Goal: Find specific page/section: Find specific page/section

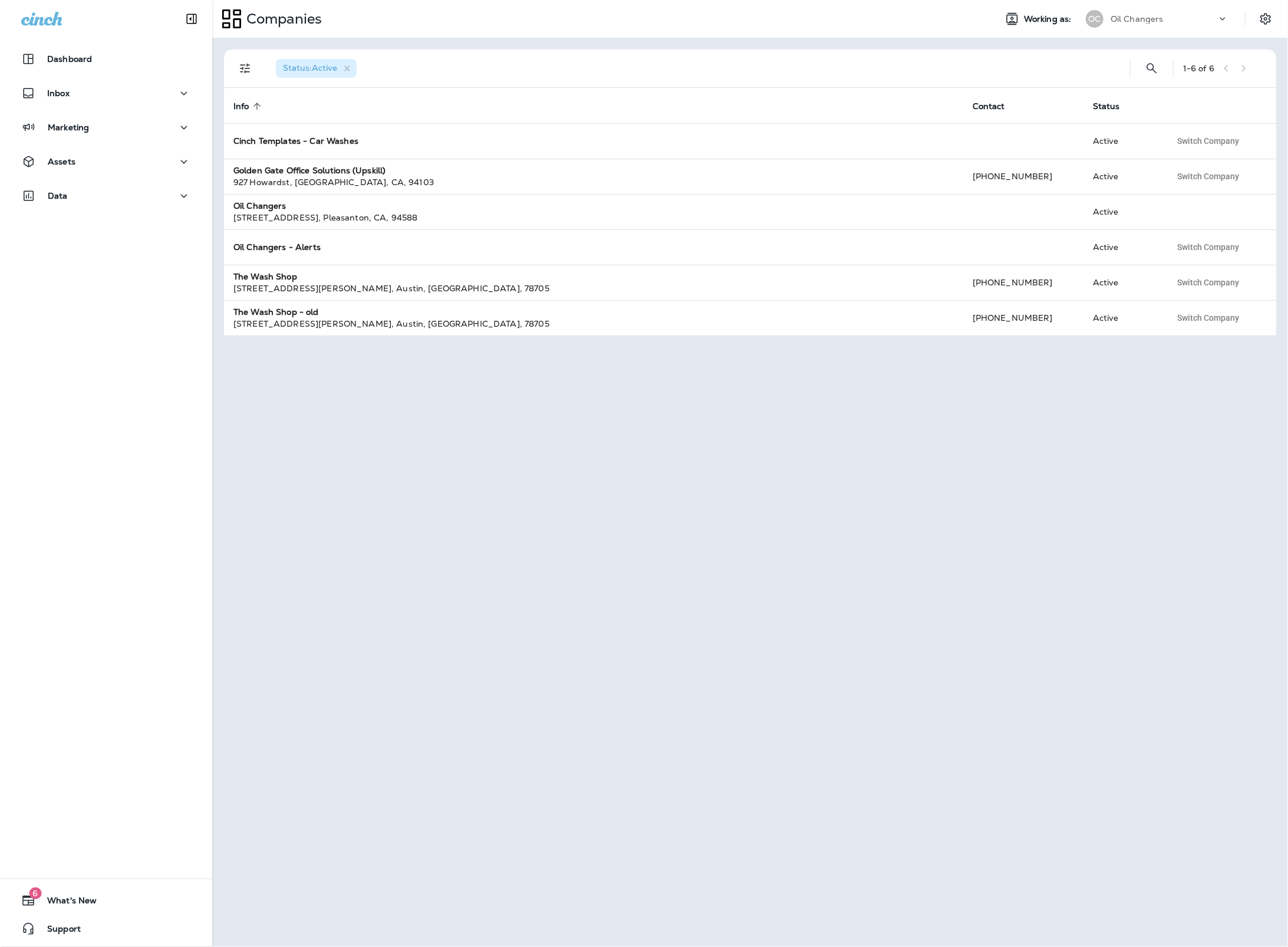
click at [1148, 24] on div "Oil Changers" at bounding box center [1163, 19] width 106 height 17
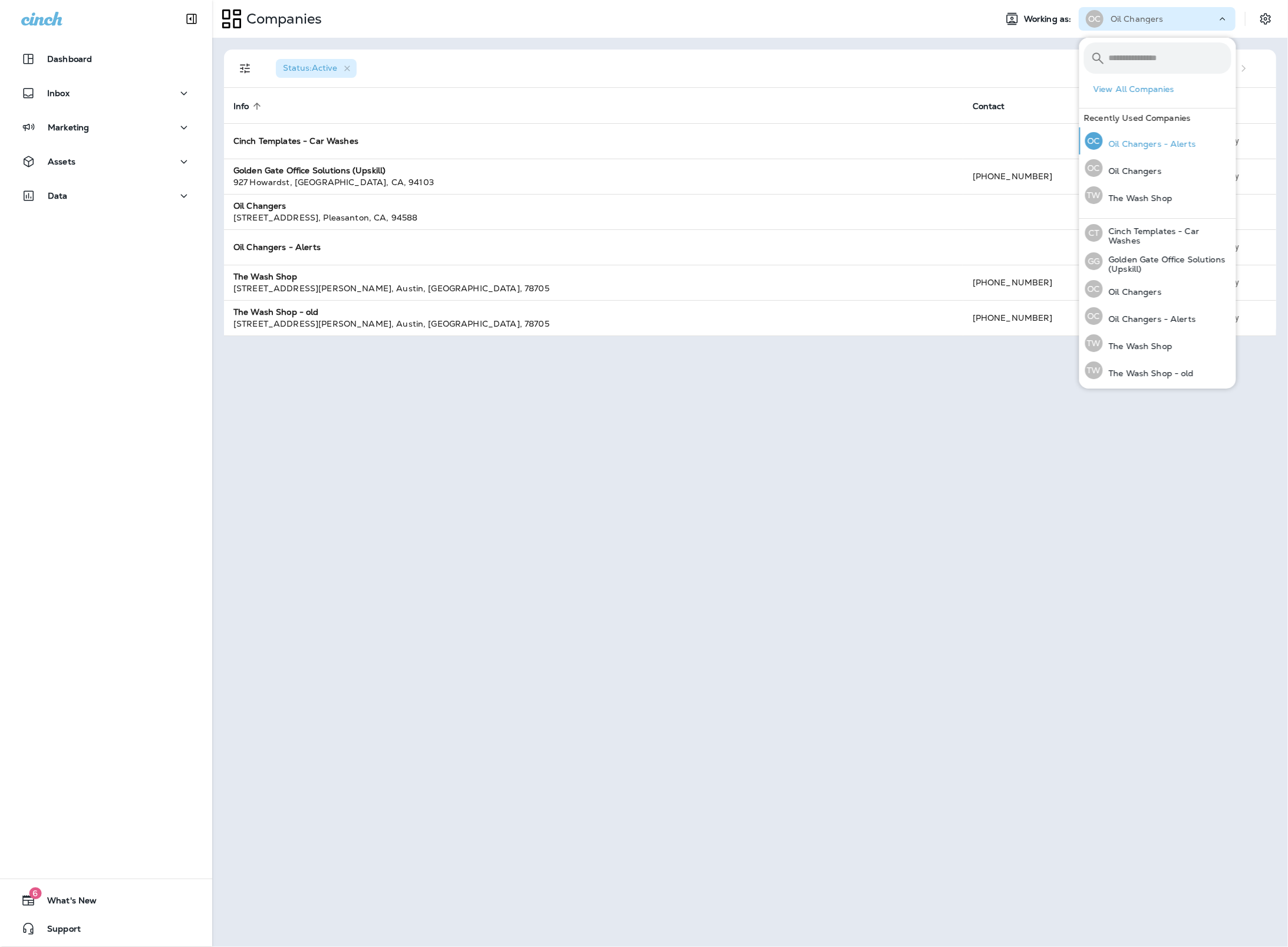
click at [1163, 136] on div "OC Oil Changers - Alerts" at bounding box center [1140, 141] width 120 height 27
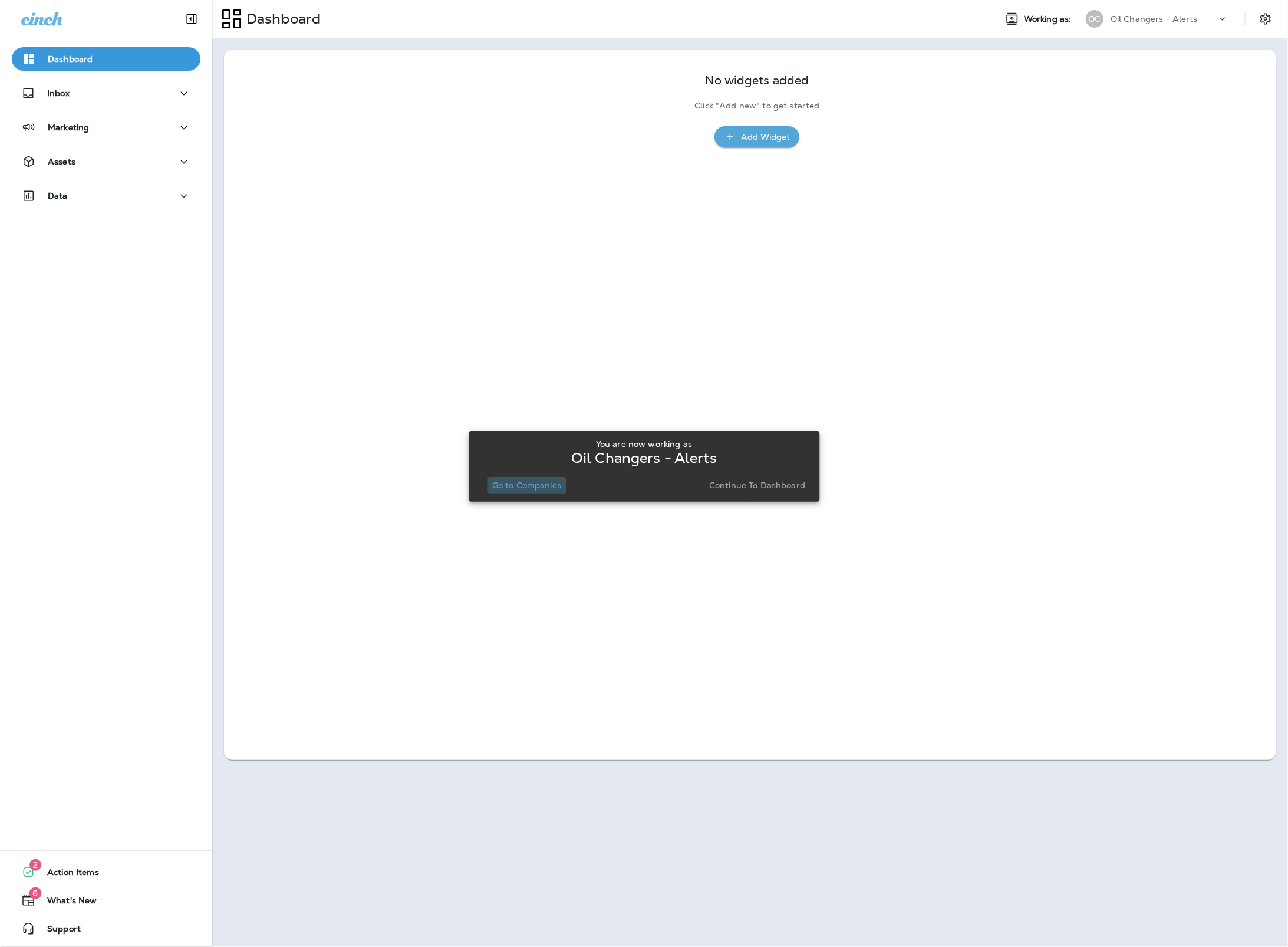
click at [552, 490] on button "Go to Companies" at bounding box center [526, 485] width 79 height 17
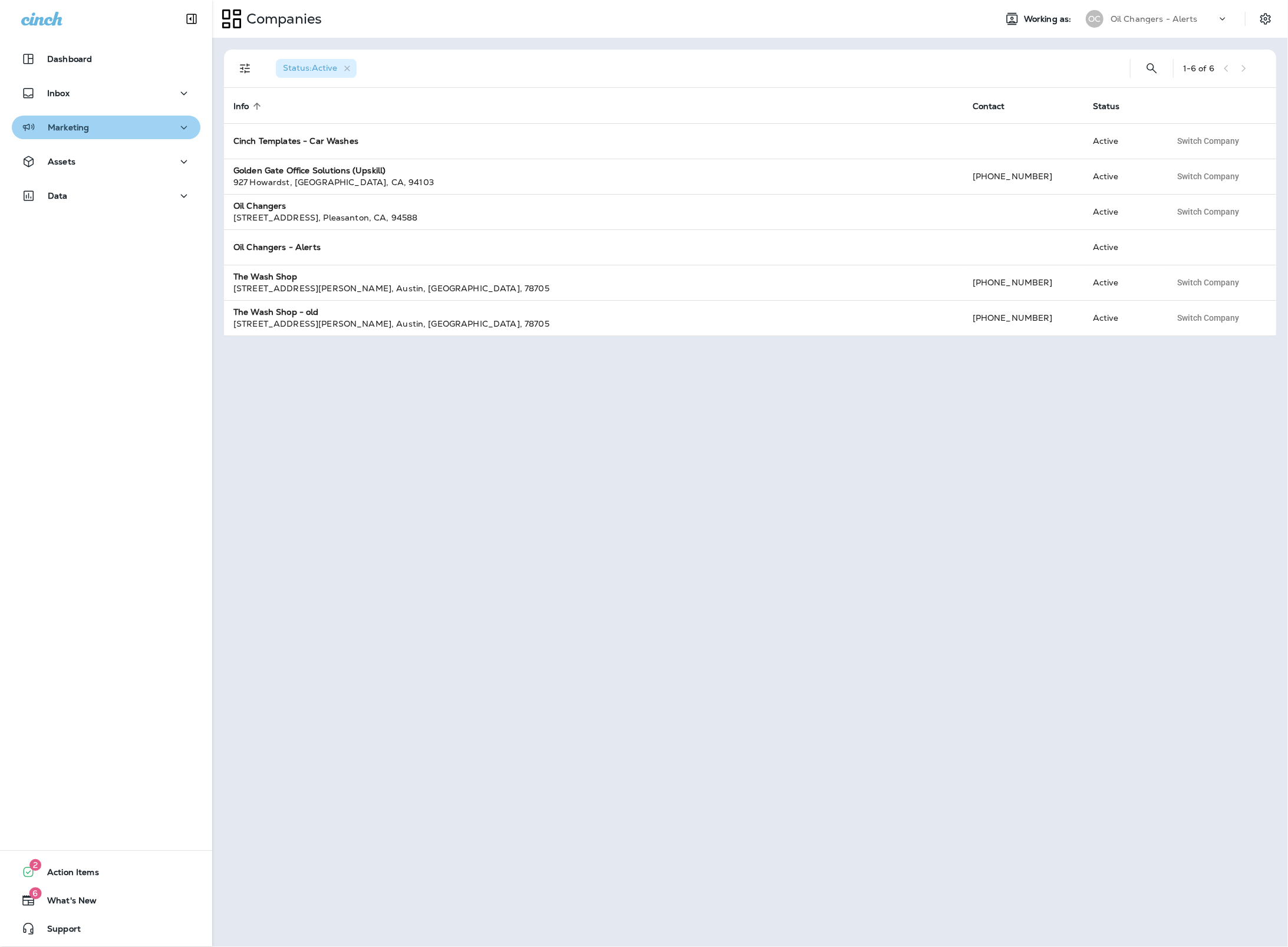
click at [90, 126] on div "Marketing" at bounding box center [106, 127] width 170 height 15
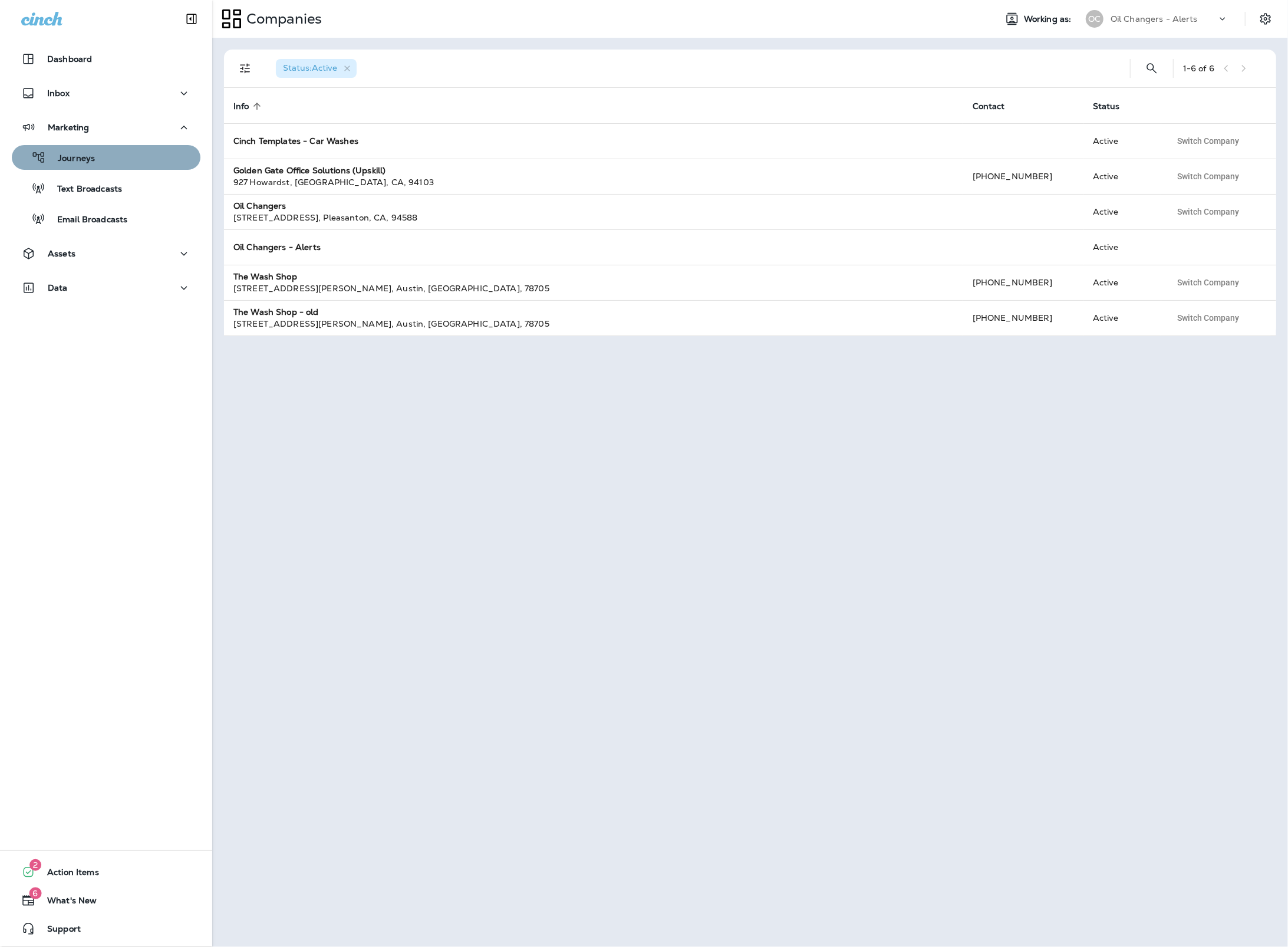
click at [98, 152] on div "Journeys" at bounding box center [106, 157] width 179 height 17
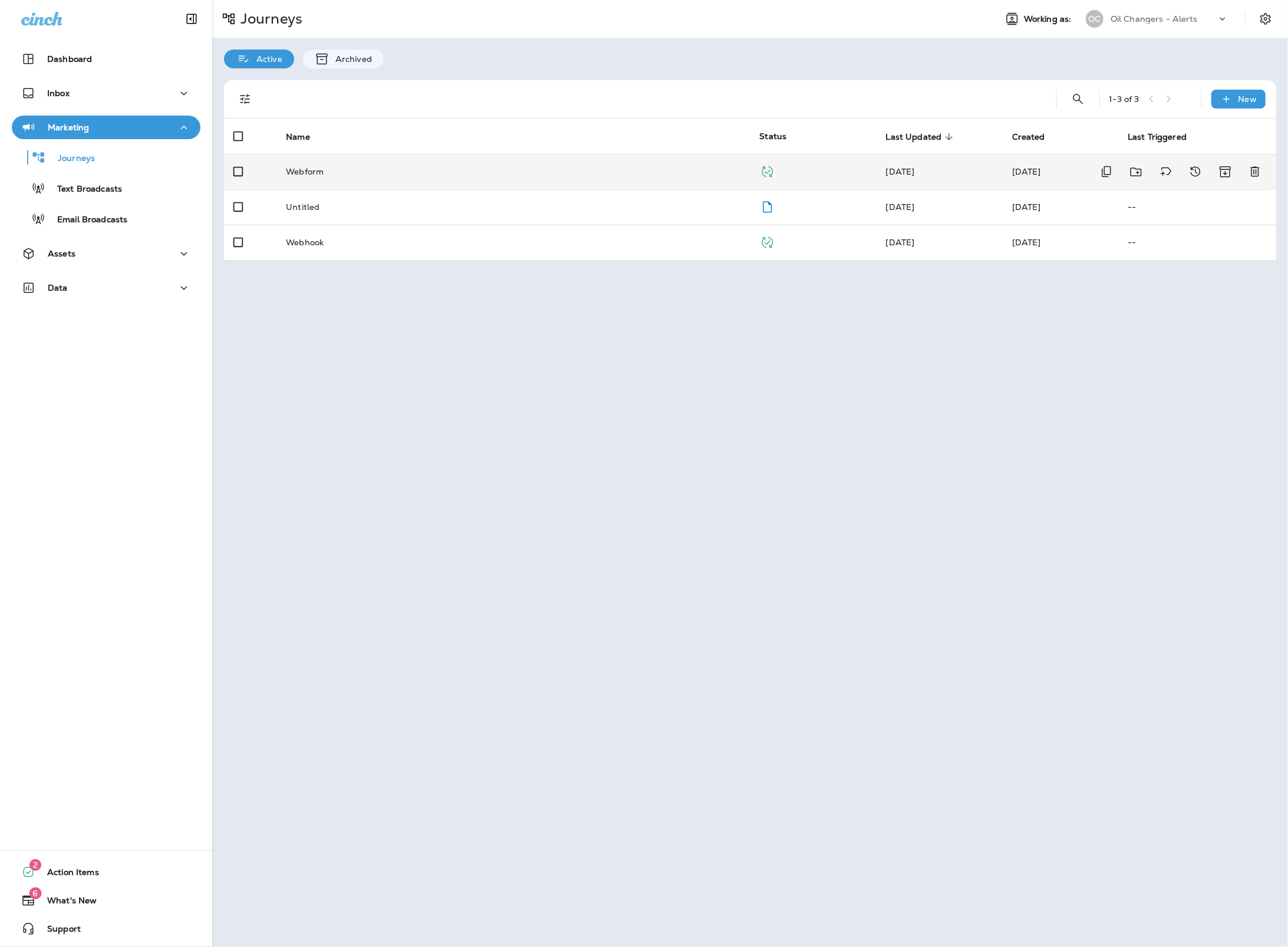
click at [476, 184] on td "Webform" at bounding box center [513, 172] width 473 height 36
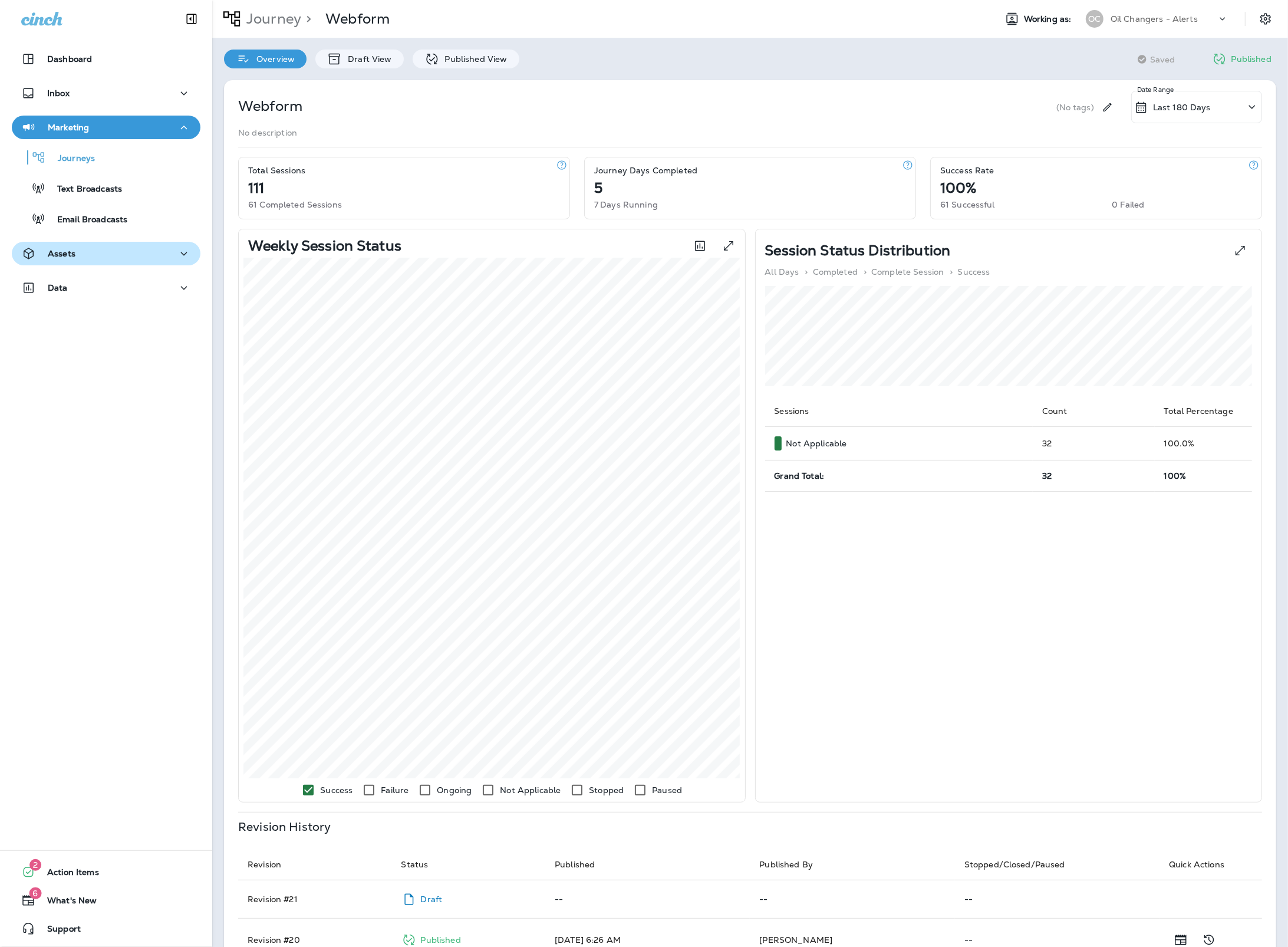
click at [145, 249] on div "Assets" at bounding box center [106, 253] width 170 height 15
click at [148, 320] on div "Templates" at bounding box center [106, 315] width 179 height 17
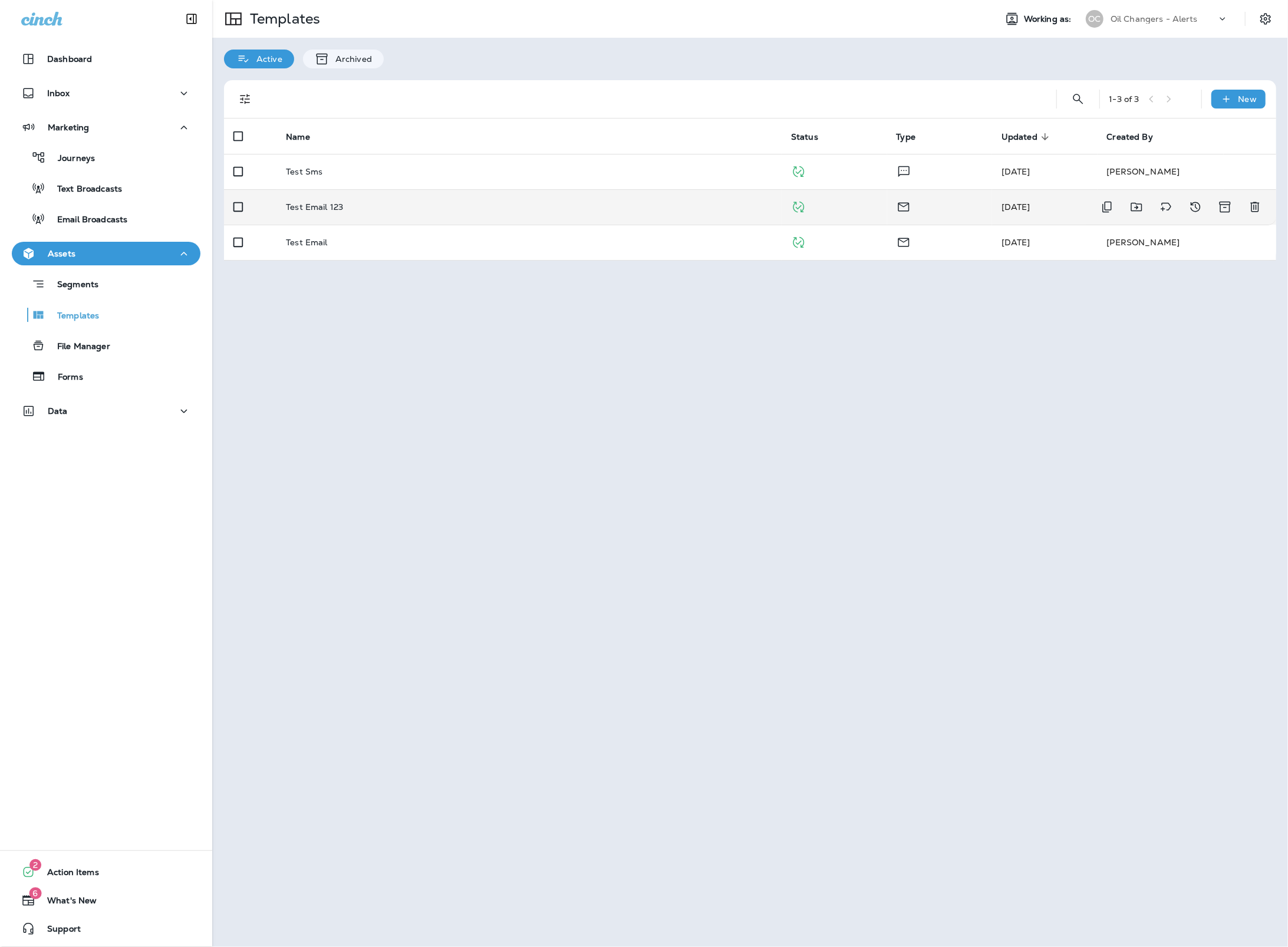
click at [846, 201] on td at bounding box center [834, 207] width 106 height 36
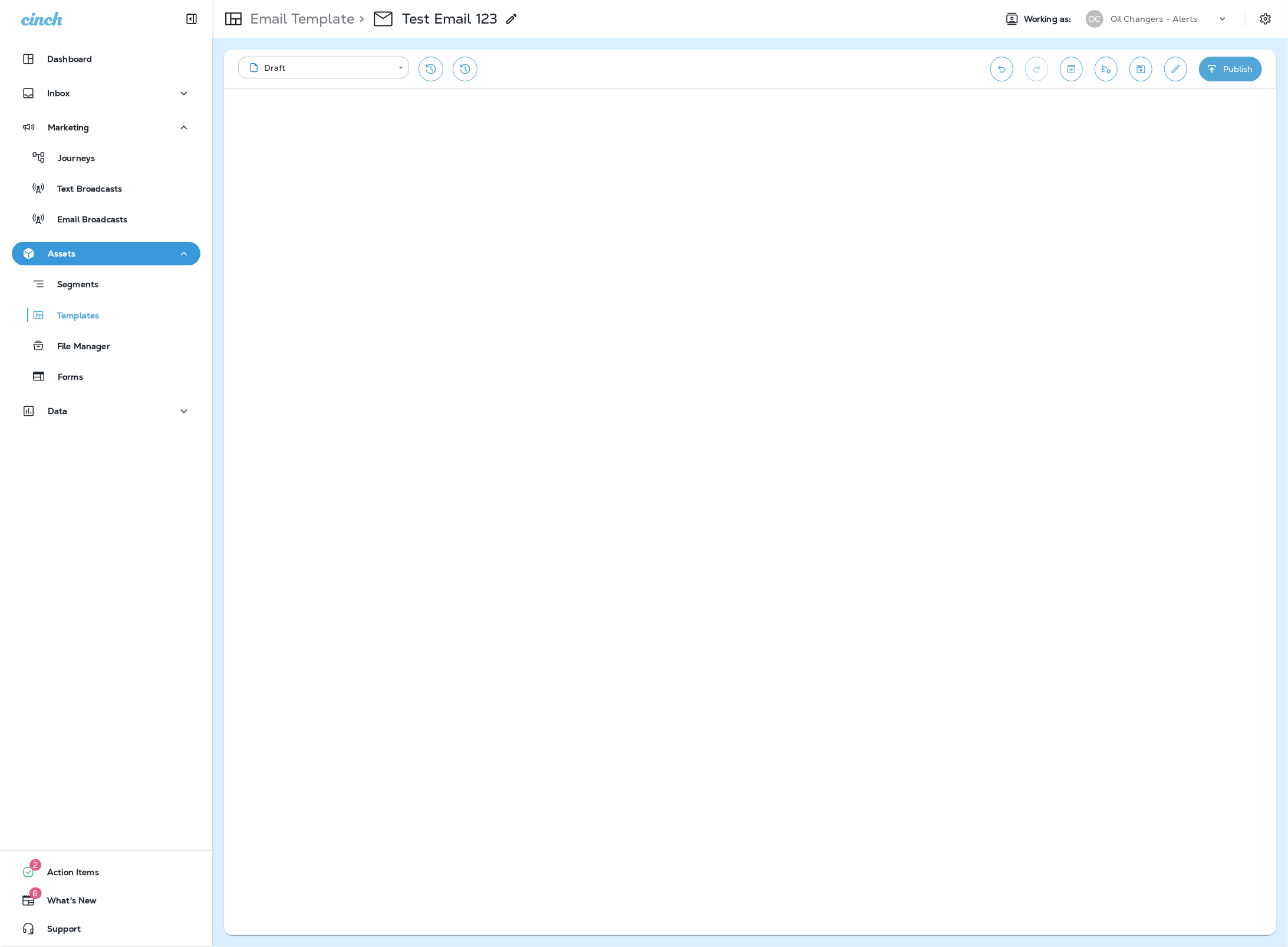
click at [1195, 14] on p "Oil Changers - Alerts" at bounding box center [1154, 19] width 87 height 10
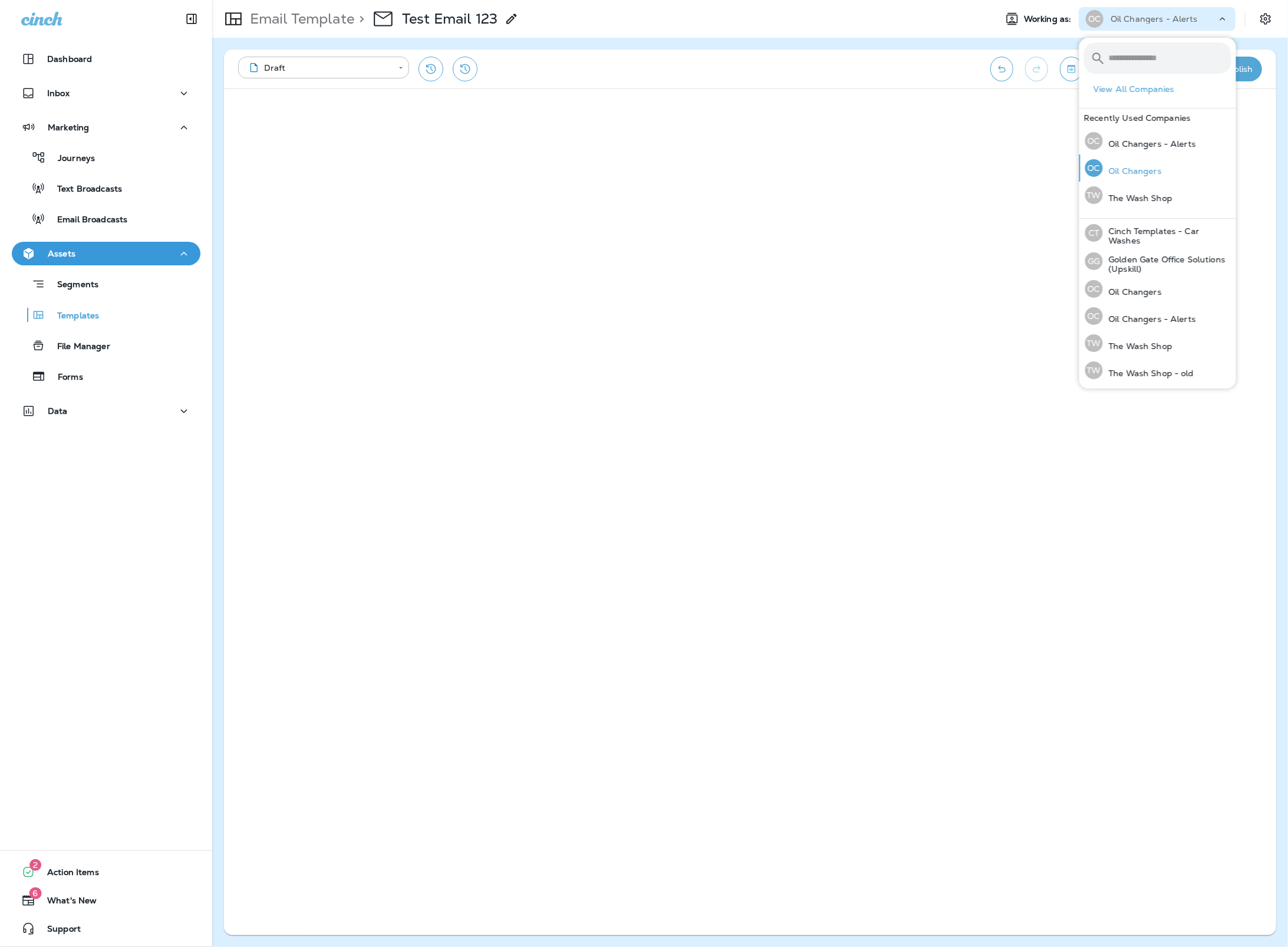
click at [1131, 177] on div "OC Oil Changers" at bounding box center [1123, 168] width 86 height 27
